Goal: Check status: Check status

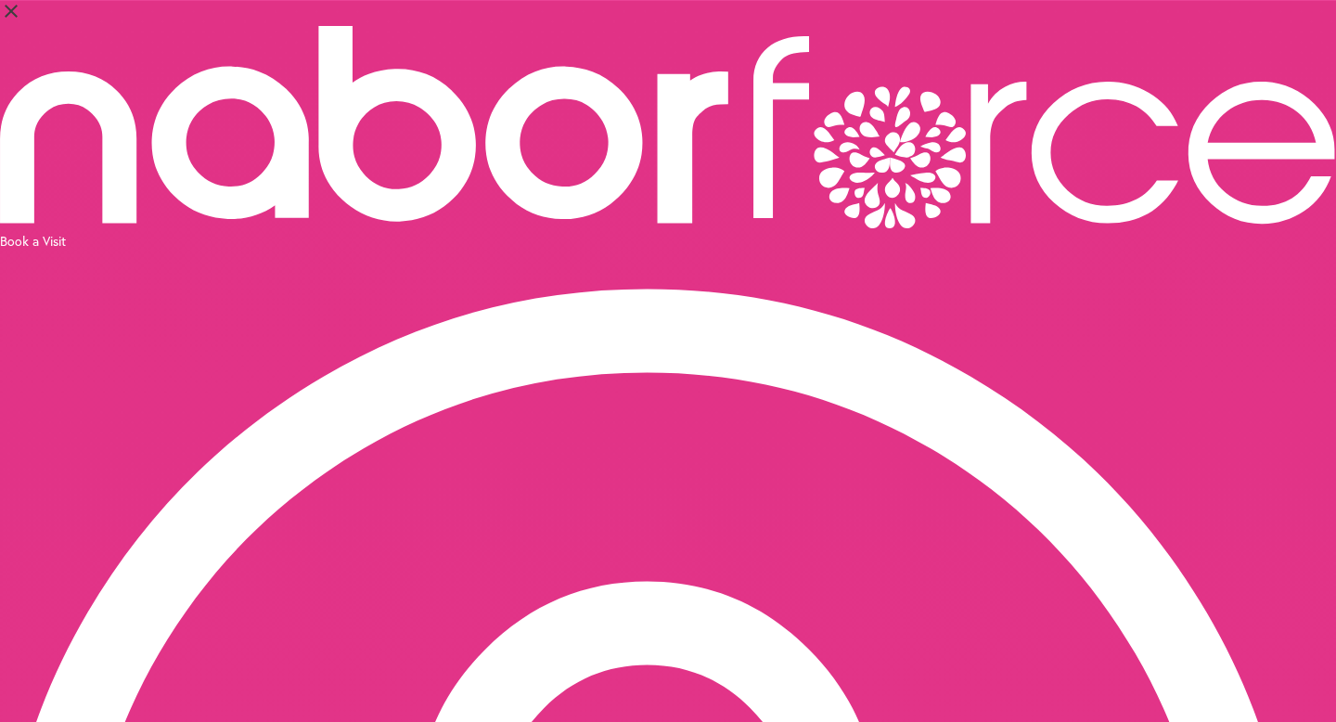
select select "*"
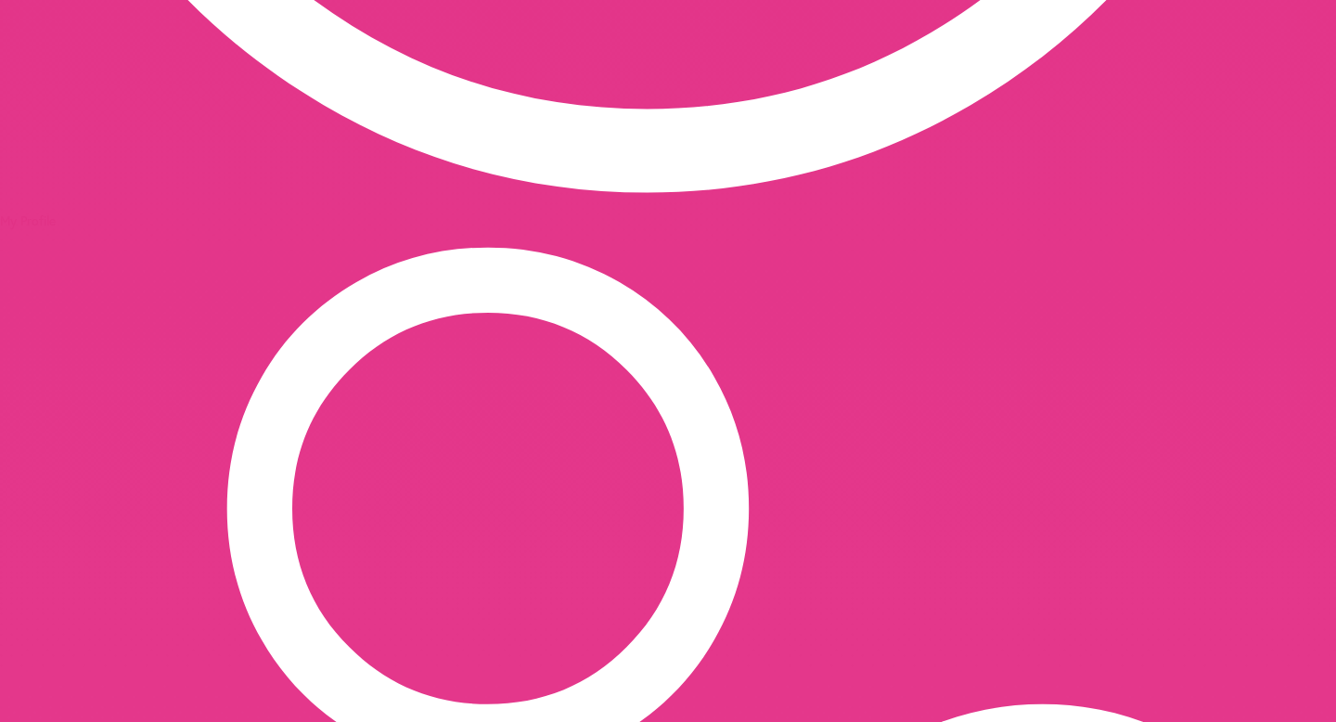
scroll to position [1336, 0]
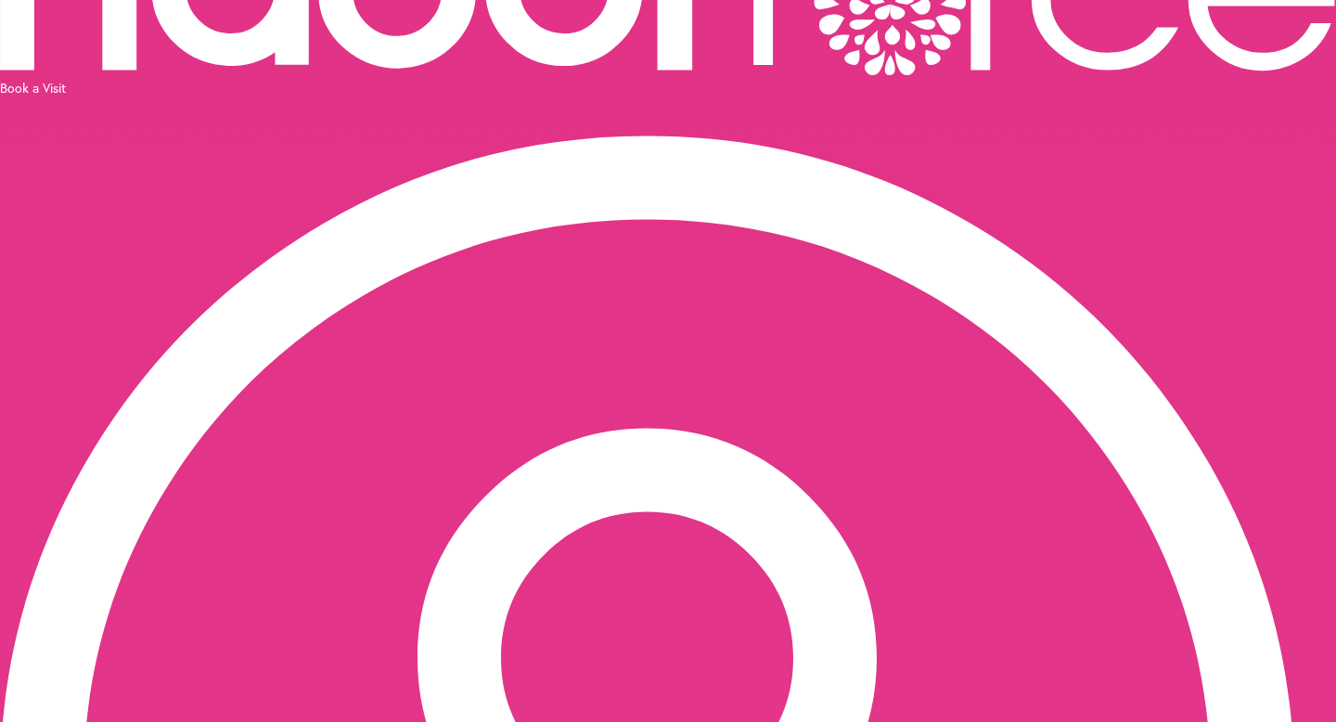
scroll to position [167, 0]
